Goal: Transaction & Acquisition: Purchase product/service

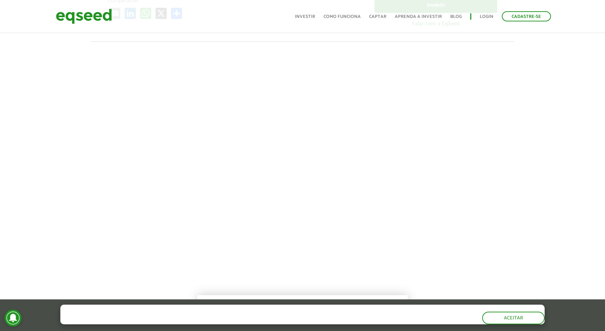
scroll to position [210, 0]
click at [509, 319] on button "Aceitar" at bounding box center [514, 317] width 61 height 11
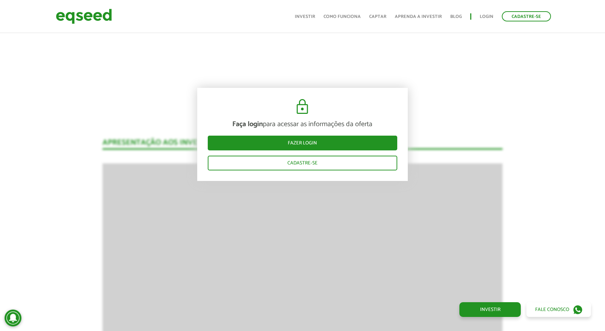
scroll to position [538, 0]
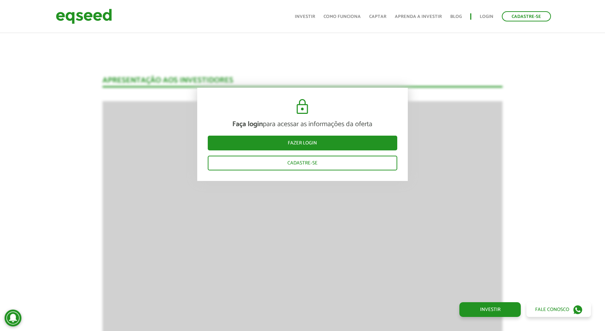
click at [327, 151] on div "Faça login para acessar as informações da oferta Fazer login Cadastre-se" at bounding box center [302, 134] width 211 height 93
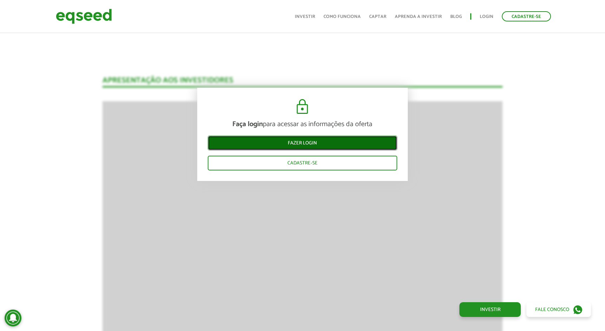
click at [329, 143] on link "Fazer login" at bounding box center [303, 143] width 190 height 15
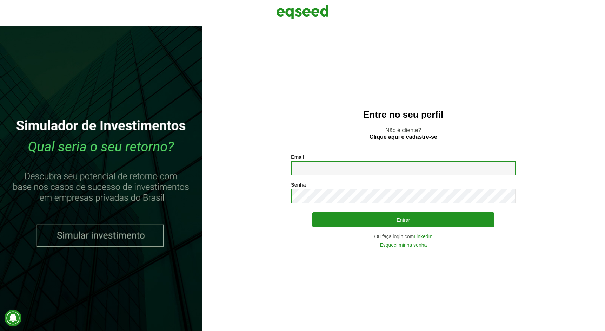
click at [324, 167] on input "Email *" at bounding box center [403, 168] width 225 height 14
type input "**********"
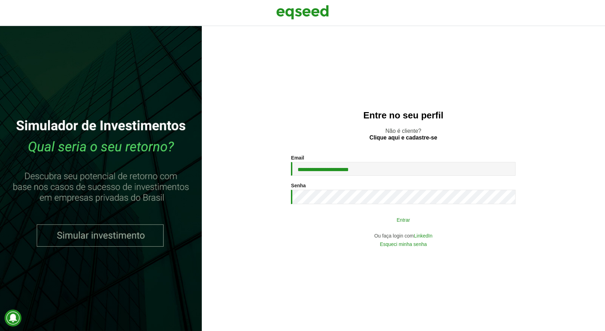
click at [383, 215] on button "Entrar" at bounding box center [403, 219] width 183 height 13
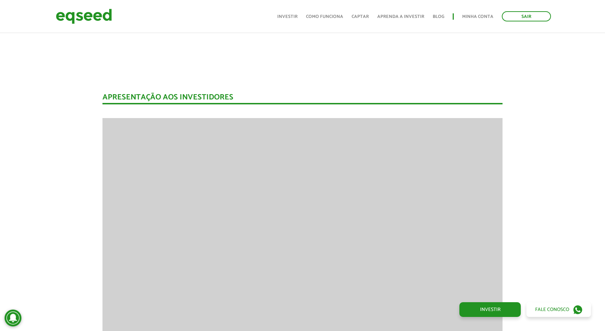
scroll to position [549, 0]
